Goal: Transaction & Acquisition: Purchase product/service

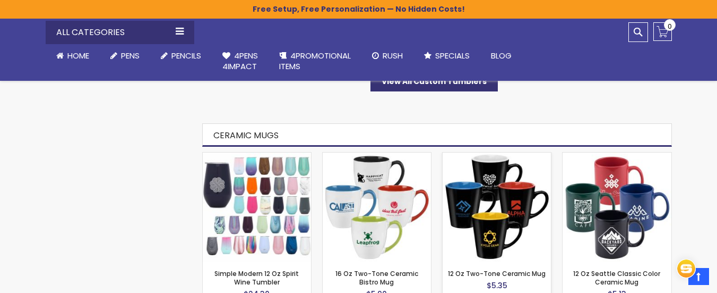
scroll to position [637, 0]
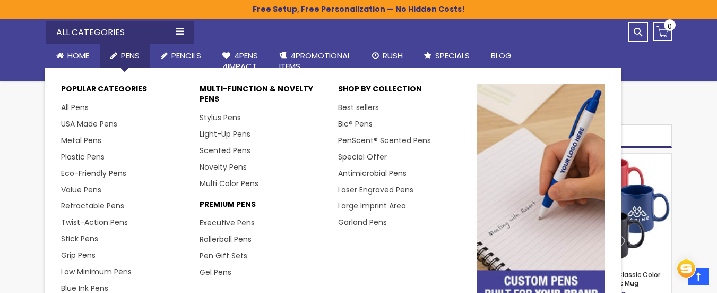
click at [122, 55] on span "Pens" at bounding box center [130, 55] width 19 height 11
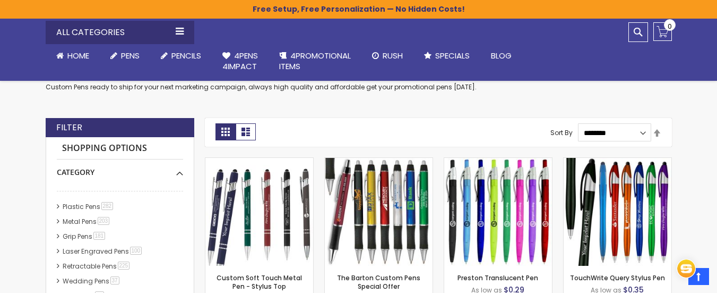
scroll to position [178, 0]
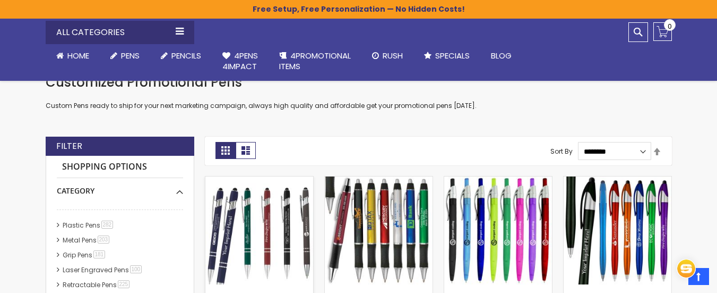
click at [281, 225] on img at bounding box center [259, 230] width 108 height 108
